Goal: Transaction & Acquisition: Purchase product/service

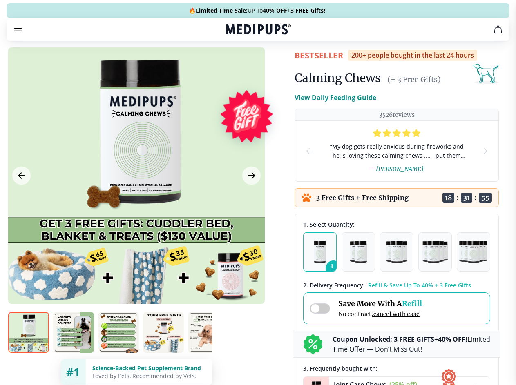
click at [235, 65] on span "Supplements" at bounding box center [255, 69] width 41 height 8
click at [276, 65] on icon "button" at bounding box center [281, 70] width 10 height 10
click at [493, 34] on icon "cart" at bounding box center [498, 30] width 10 height 10
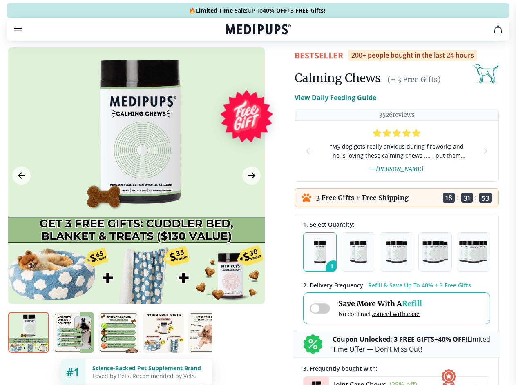
click at [136, 195] on div at bounding box center [136, 175] width 256 height 256
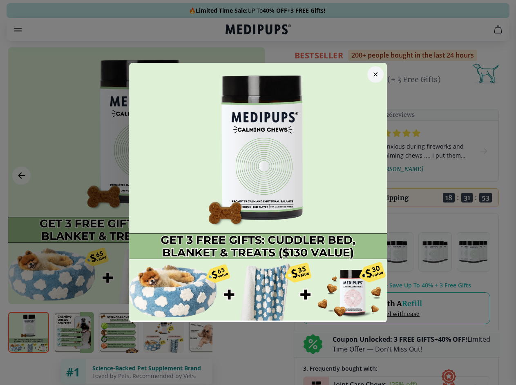
click at [21, 195] on div at bounding box center [258, 192] width 516 height 385
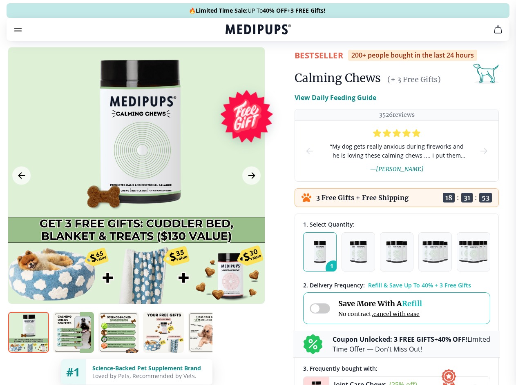
click at [250, 195] on div at bounding box center [258, 192] width 516 height 385
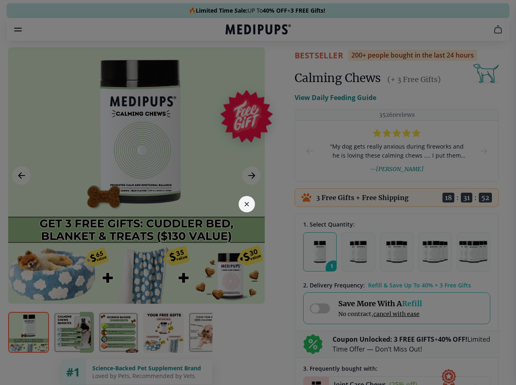
click at [29, 347] on div at bounding box center [258, 192] width 516 height 385
